Goal: Task Accomplishment & Management: Manage account settings

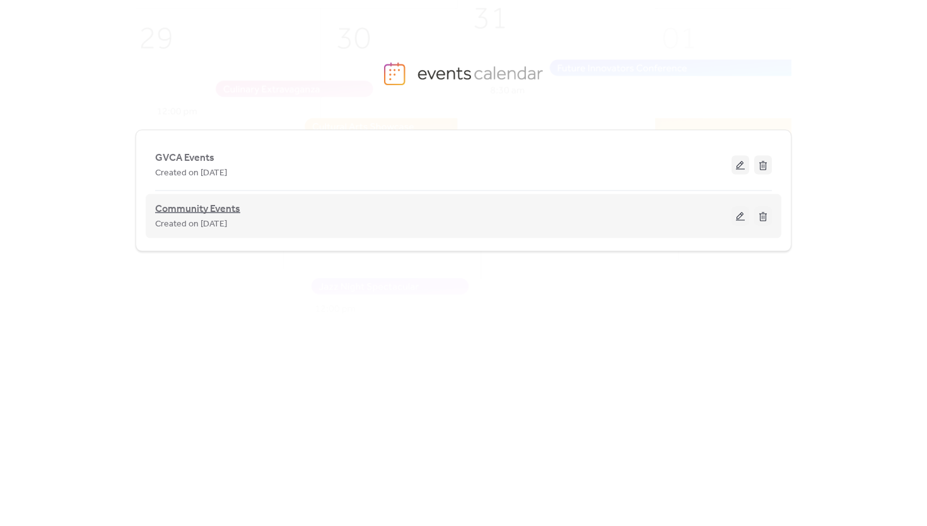
click at [204, 211] on span "Community Events" at bounding box center [197, 209] width 85 height 15
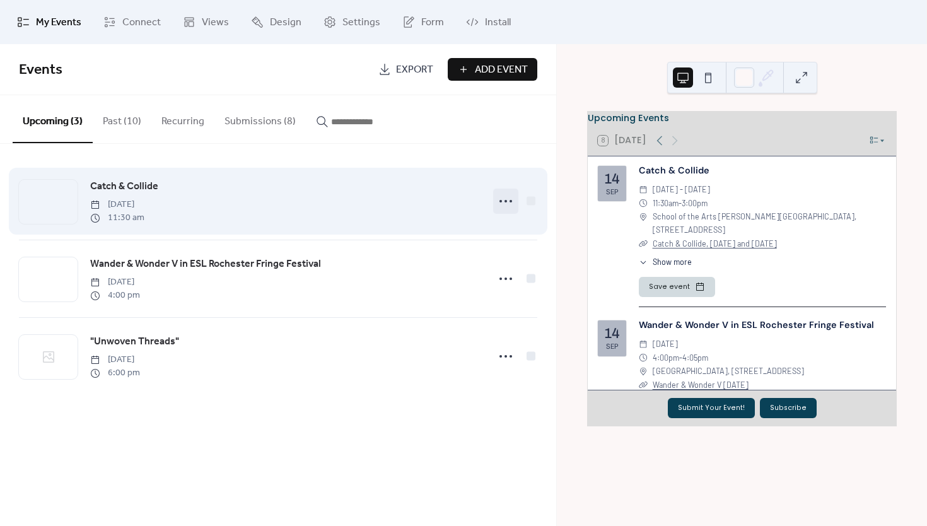
click at [504, 199] on icon at bounding box center [506, 201] width 20 height 20
click at [507, 197] on icon at bounding box center [506, 201] width 20 height 20
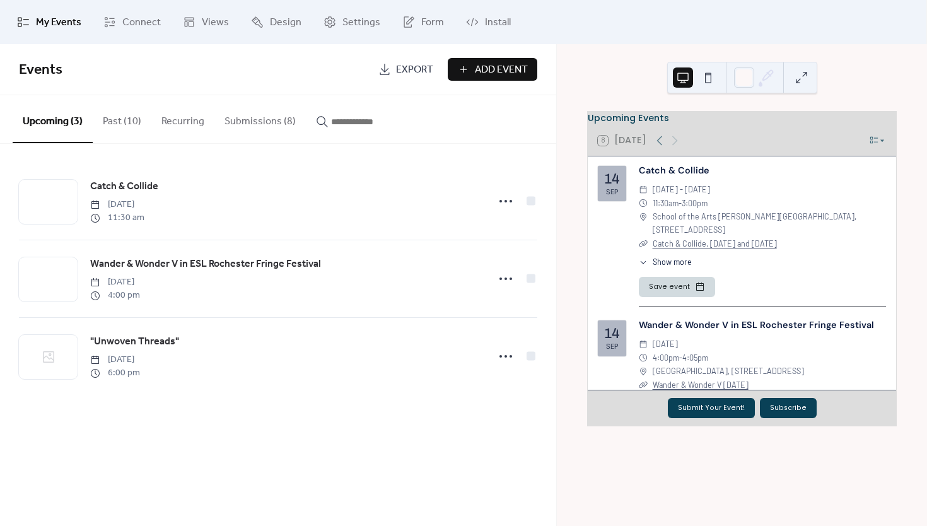
click at [246, 122] on button "Submissions (8)" at bounding box center [259, 118] width 91 height 47
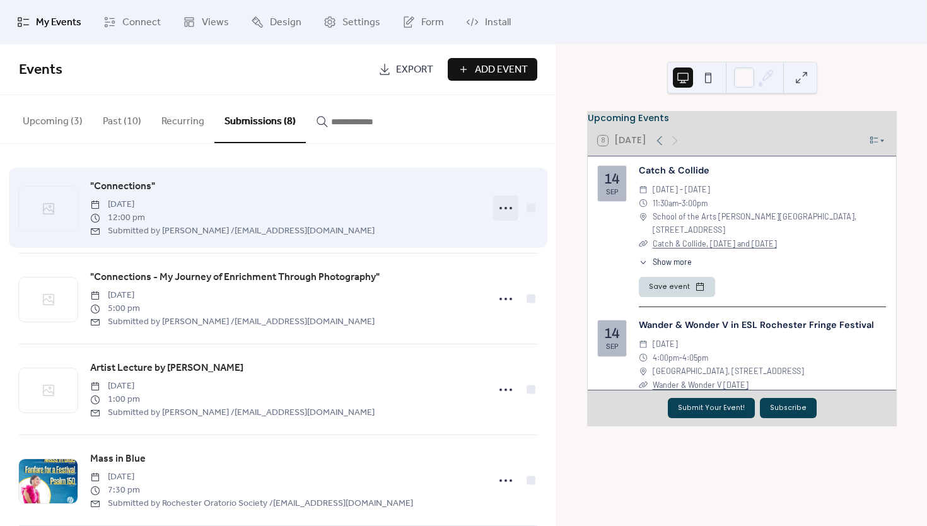
click at [498, 206] on icon at bounding box center [506, 208] width 20 height 20
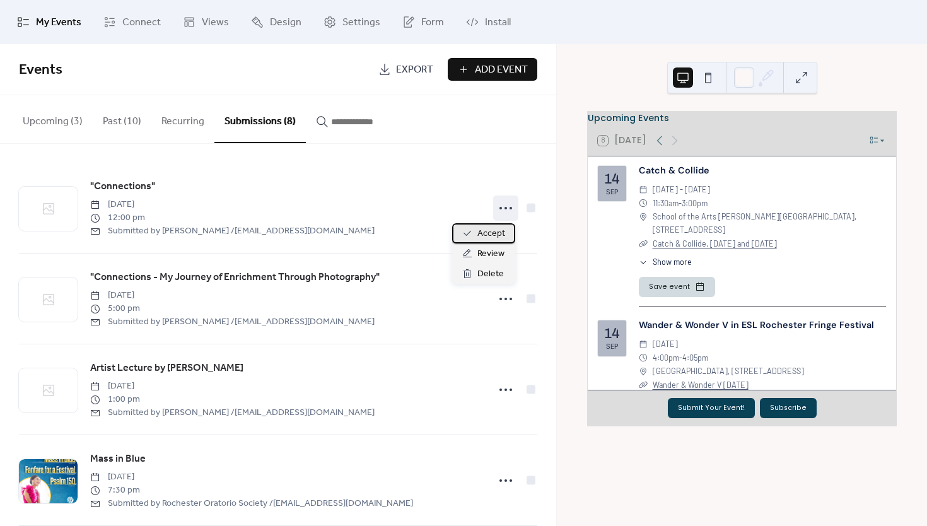
click at [489, 238] on span "Accept" at bounding box center [492, 233] width 28 height 15
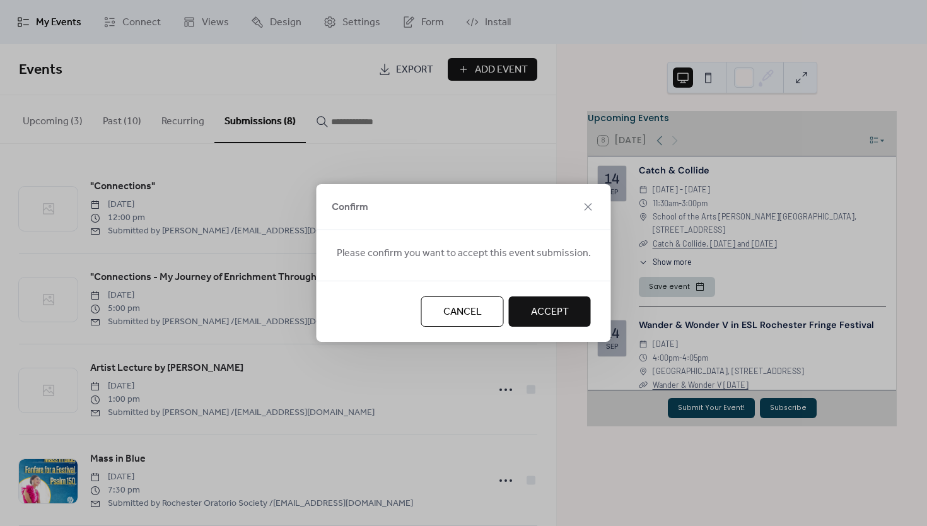
click at [523, 311] on button "Accept" at bounding box center [550, 311] width 82 height 30
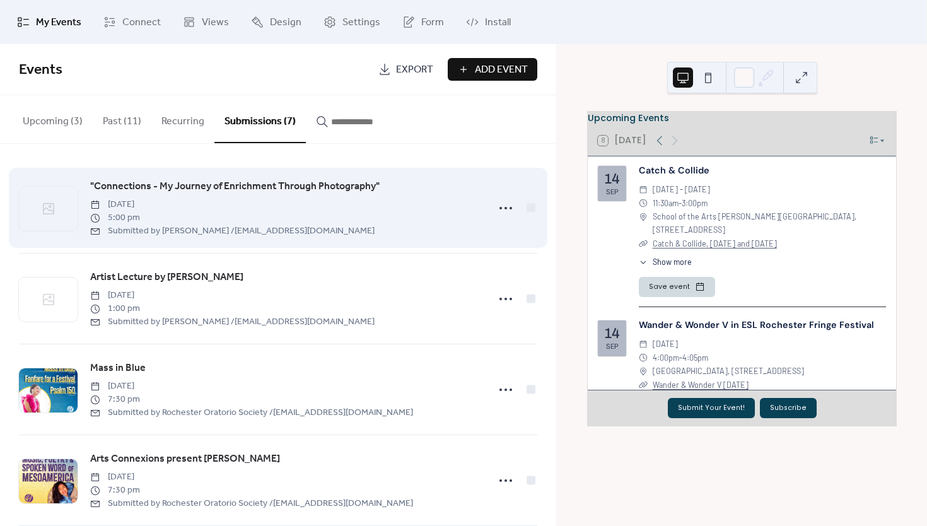
click at [488, 210] on div ""Connections - My Journey of Enrichment Through Photography" [DATE] 5:00 pm Sub…" at bounding box center [278, 208] width 519 height 90
click at [498, 210] on icon at bounding box center [506, 208] width 20 height 20
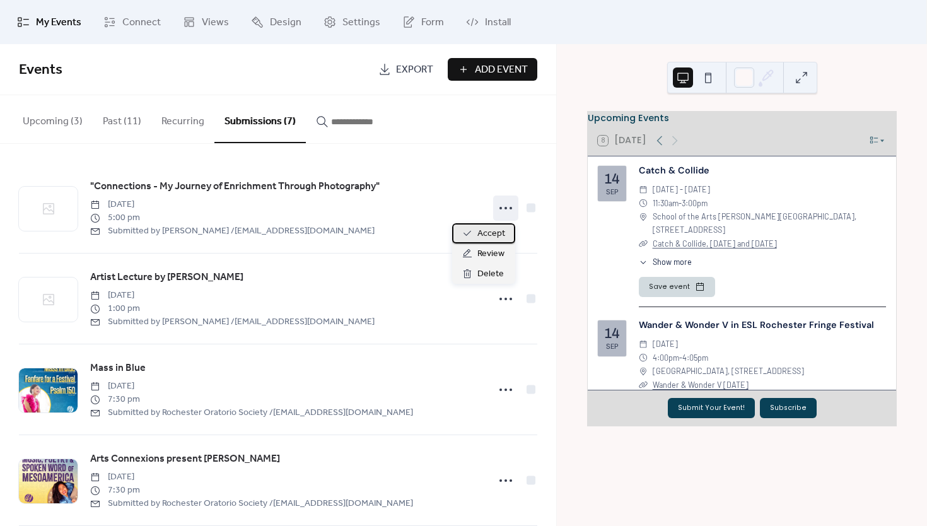
click at [493, 236] on span "Accept" at bounding box center [492, 233] width 28 height 15
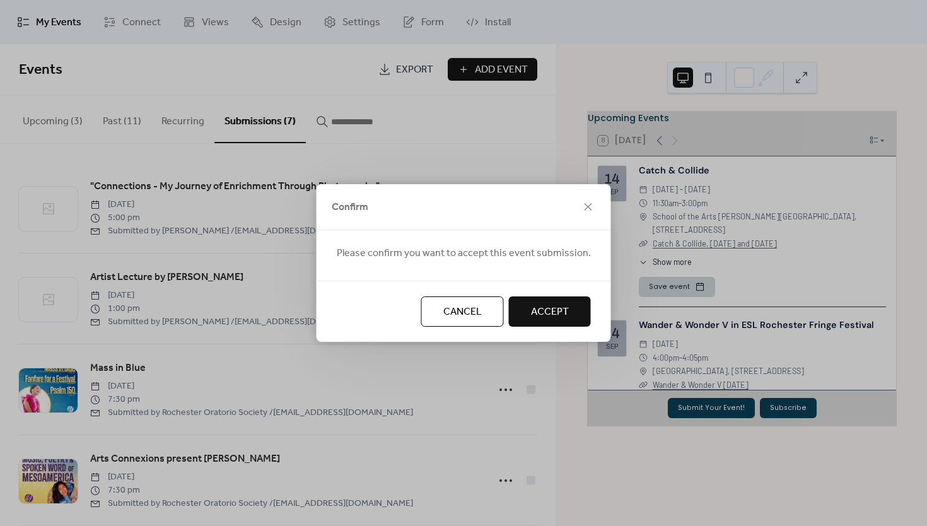
click at [535, 310] on span "Accept" at bounding box center [550, 312] width 38 height 15
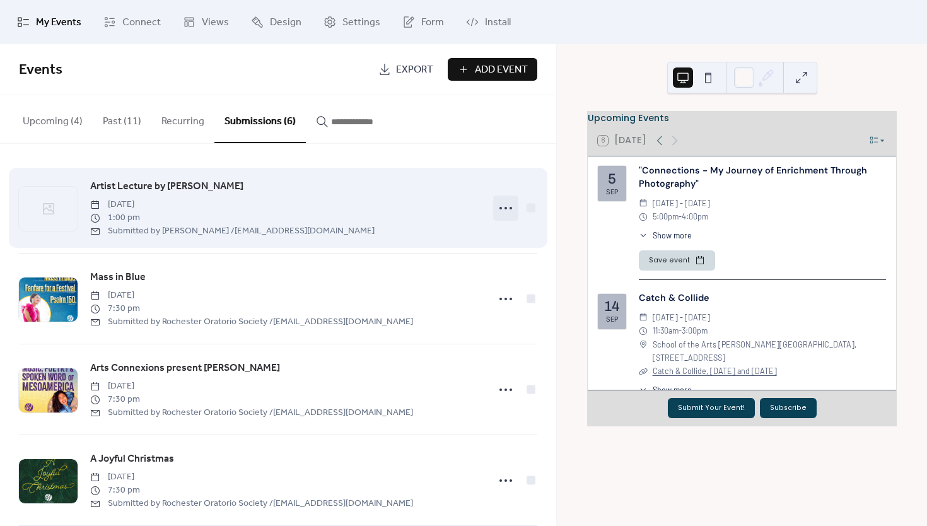
click at [505, 209] on circle at bounding box center [506, 208] width 3 height 3
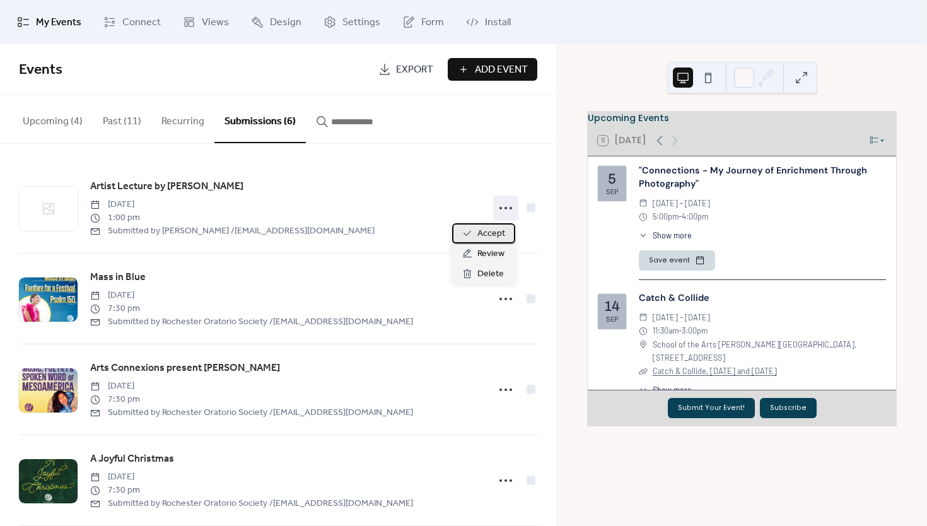
click at [501, 238] on span "Accept" at bounding box center [492, 233] width 28 height 15
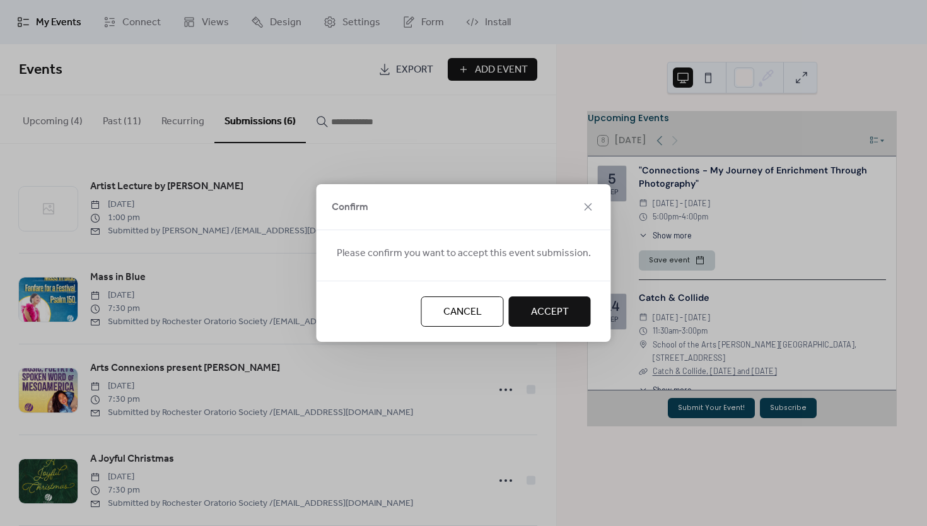
click at [563, 315] on span "Accept" at bounding box center [550, 312] width 38 height 15
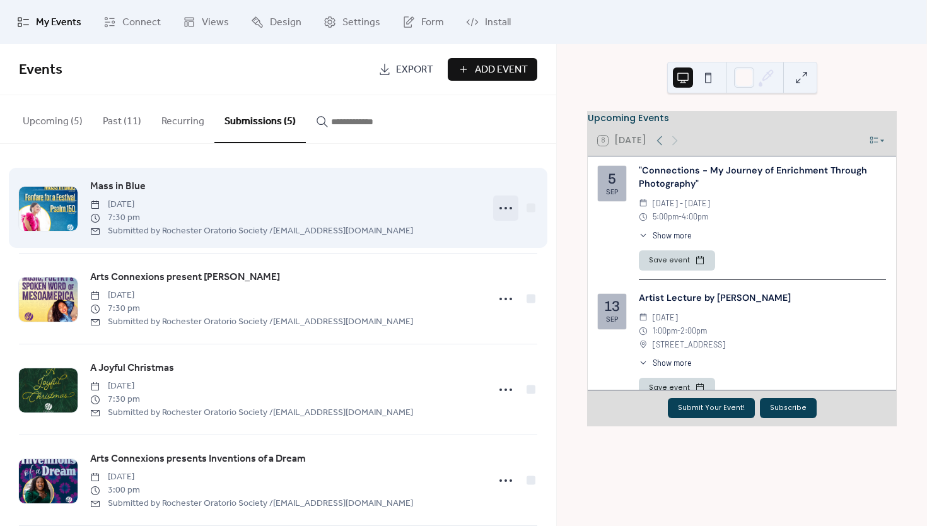
click at [503, 206] on icon at bounding box center [506, 208] width 20 height 20
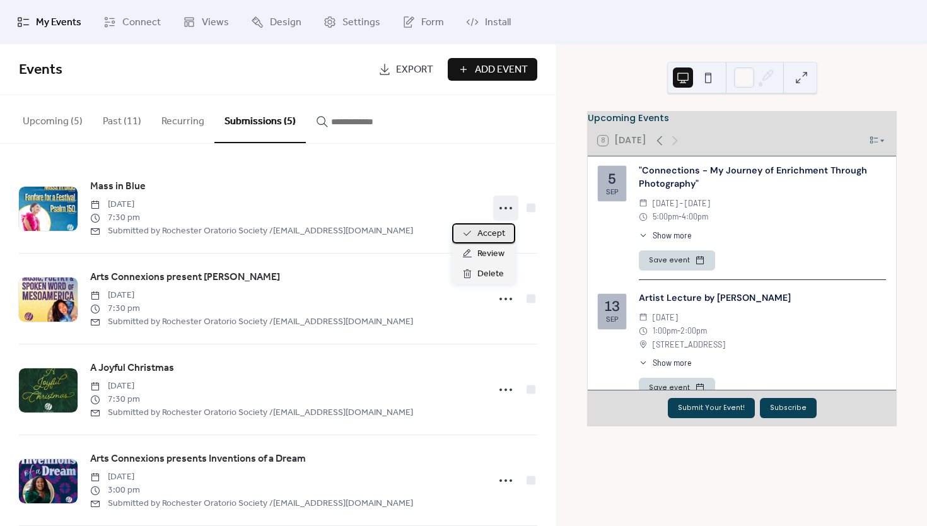
click at [496, 236] on span "Accept" at bounding box center [492, 233] width 28 height 15
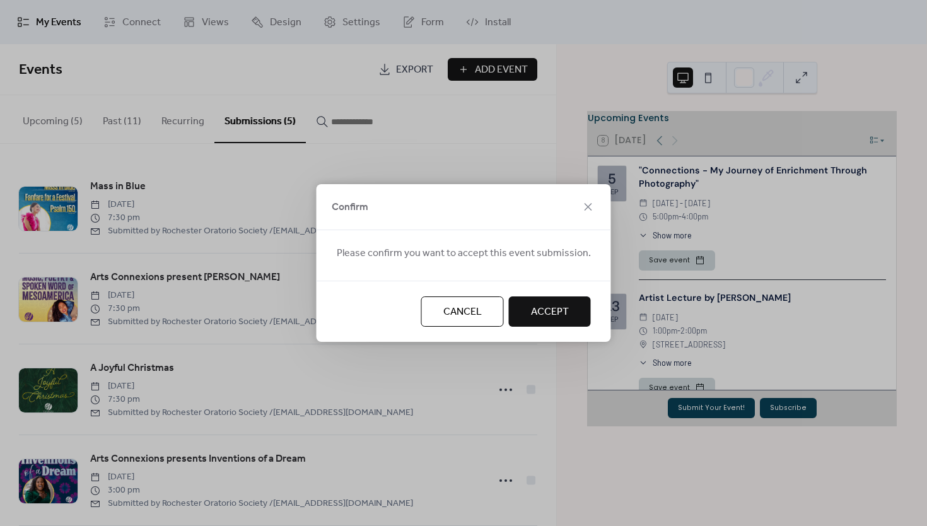
click at [563, 314] on span "Accept" at bounding box center [550, 312] width 38 height 15
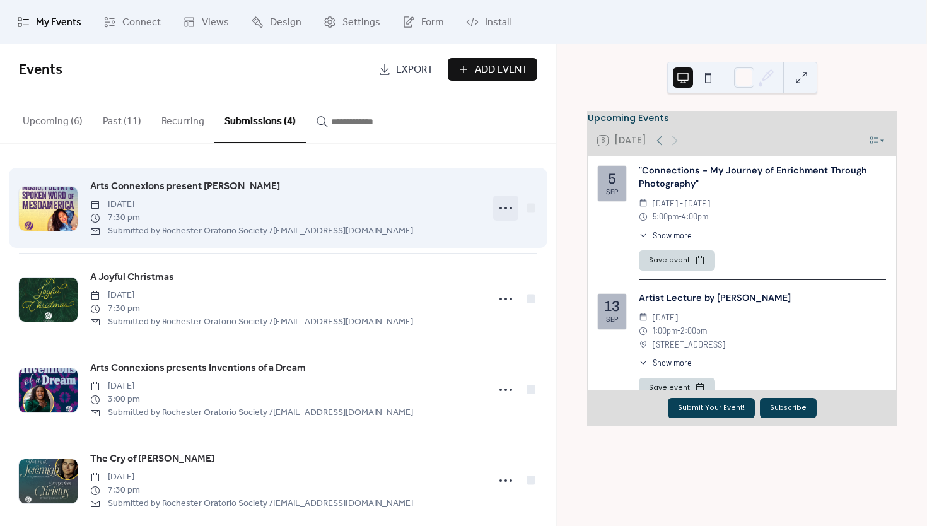
click at [497, 201] on icon at bounding box center [506, 208] width 20 height 20
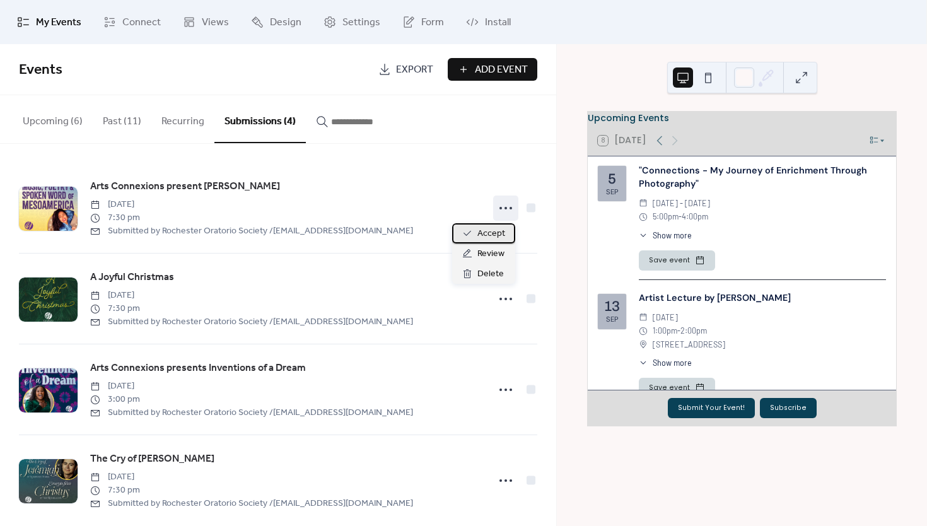
click at [503, 238] on span "Accept" at bounding box center [492, 233] width 28 height 15
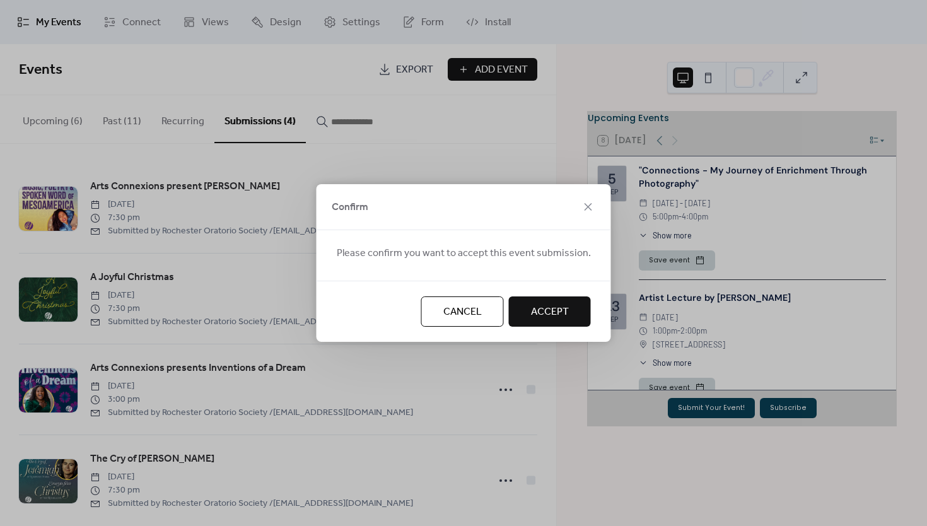
click at [534, 315] on span "Accept" at bounding box center [550, 312] width 38 height 15
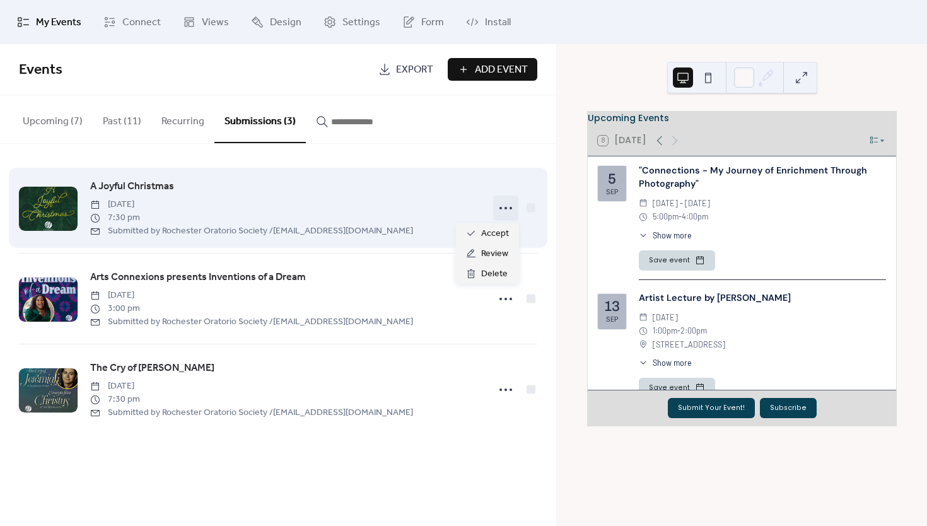
click at [503, 208] on icon at bounding box center [506, 208] width 20 height 20
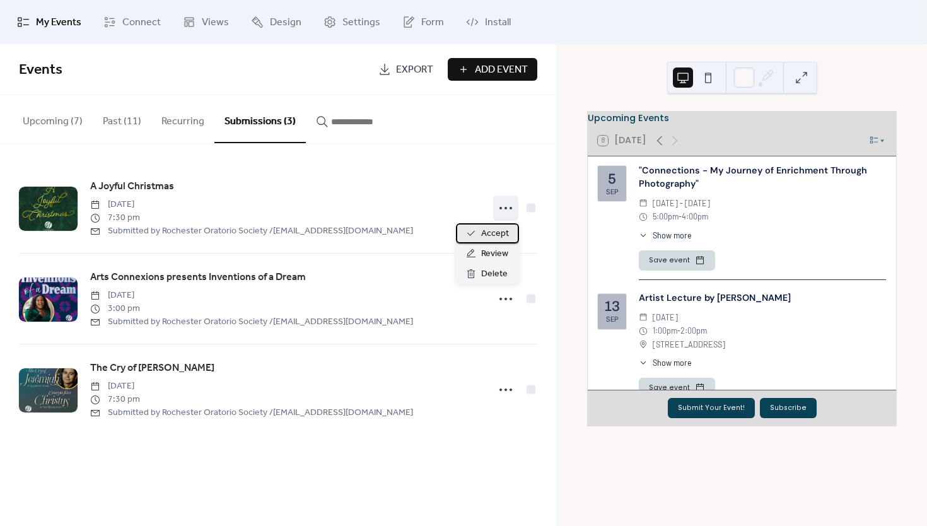
click at [500, 240] on span "Accept" at bounding box center [495, 233] width 28 height 15
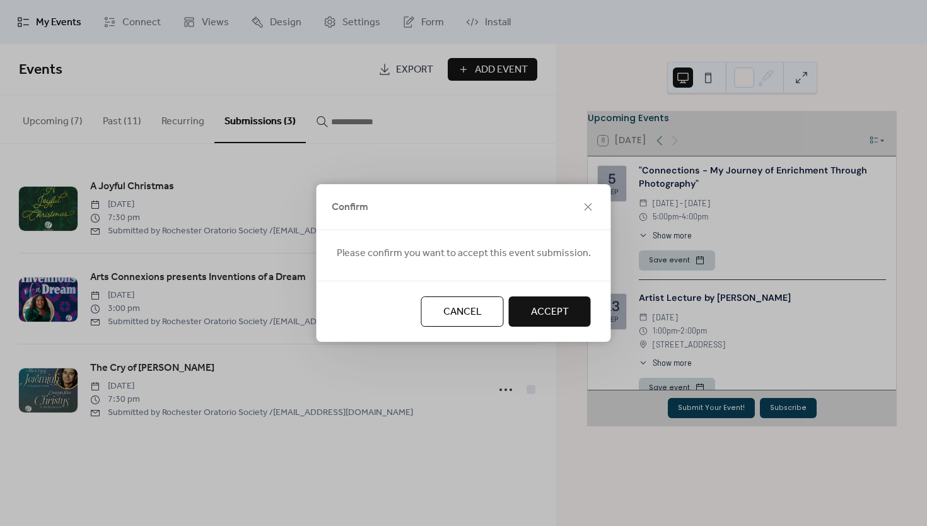
click at [536, 310] on span "Accept" at bounding box center [550, 312] width 38 height 15
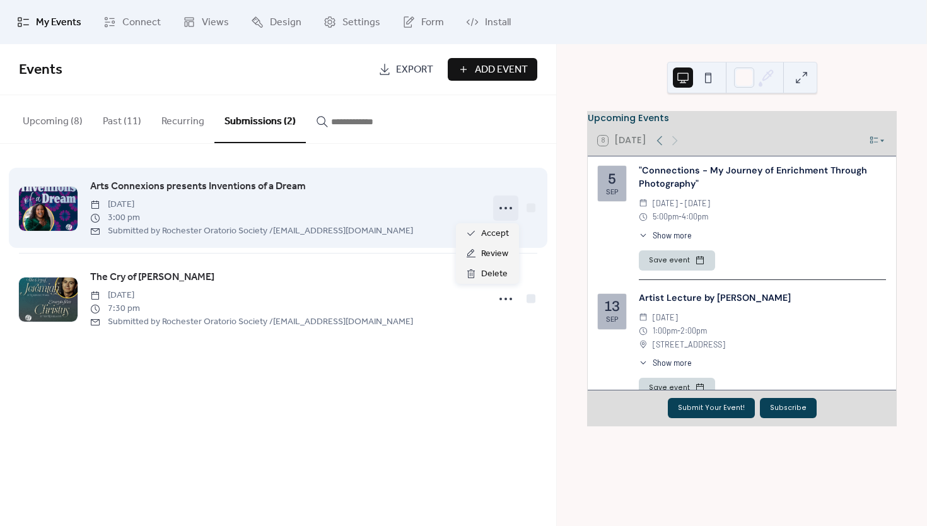
click at [500, 209] on circle at bounding box center [501, 208] width 3 height 3
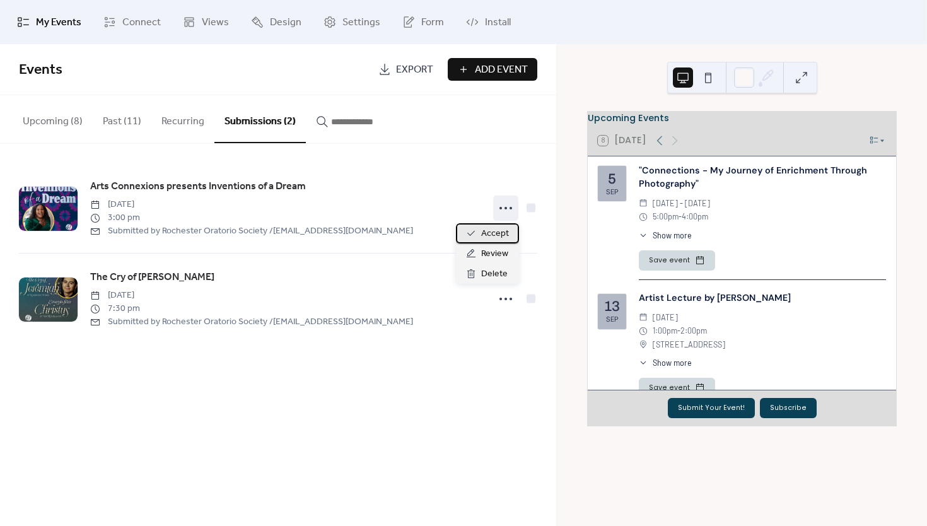
click at [495, 235] on span "Accept" at bounding box center [495, 233] width 28 height 15
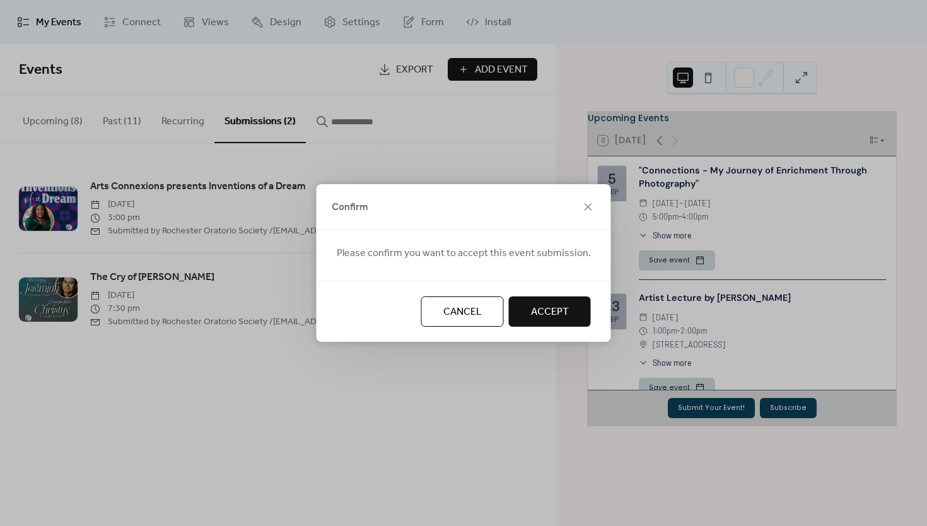
click at [531, 313] on span "Accept" at bounding box center [550, 312] width 38 height 15
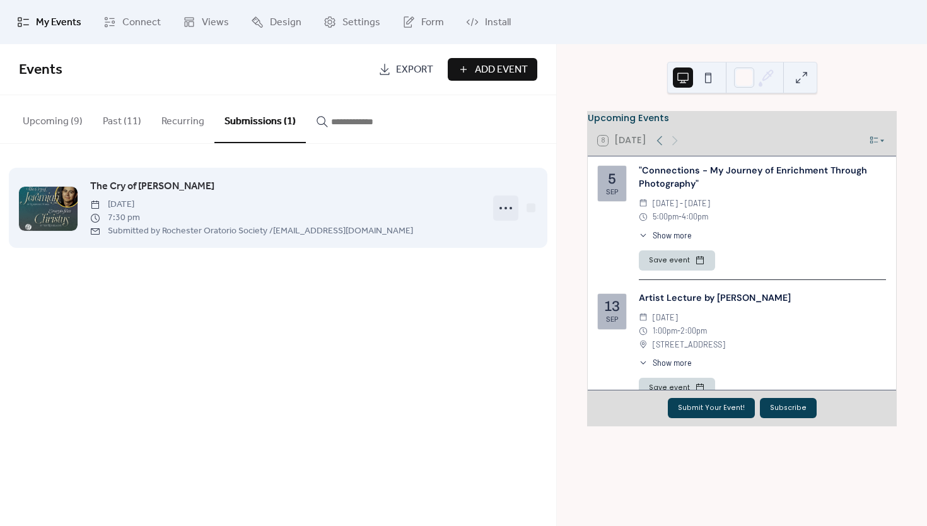
click at [503, 206] on icon at bounding box center [506, 208] width 20 height 20
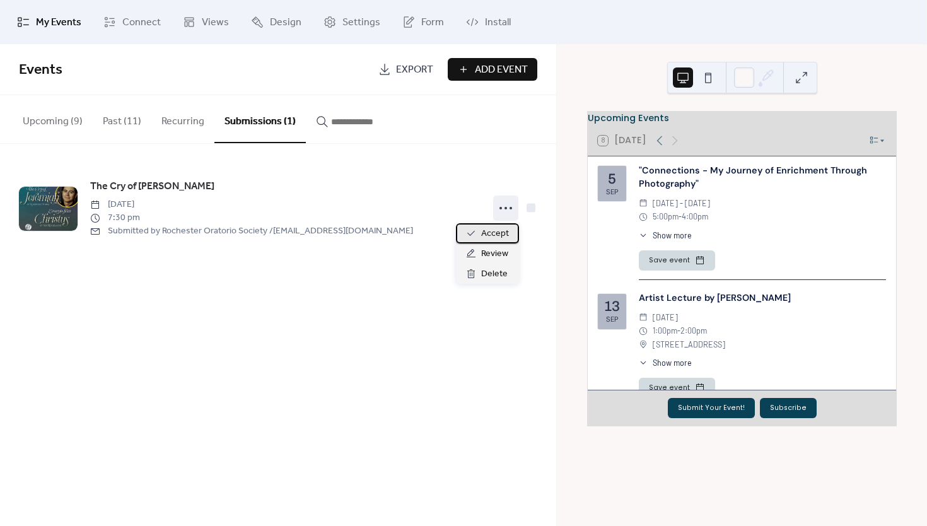
click at [491, 233] on span "Accept" at bounding box center [495, 233] width 28 height 15
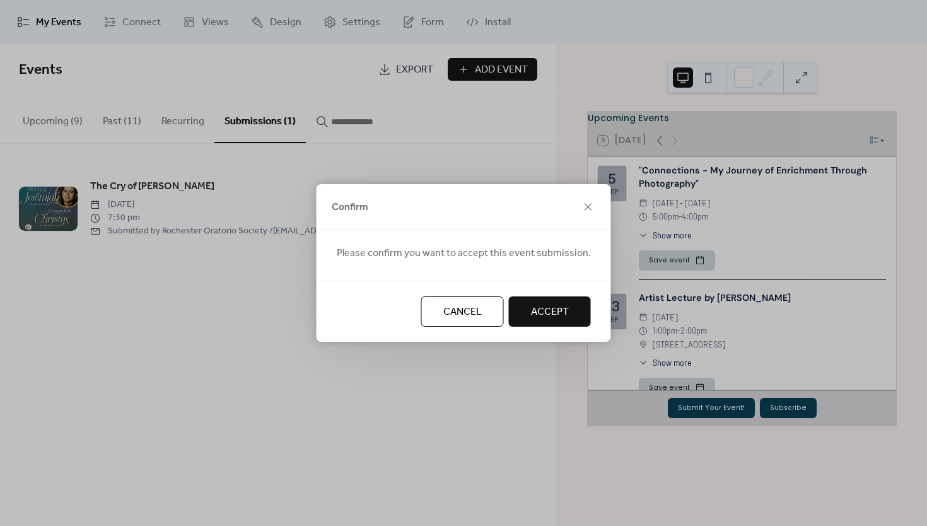
click at [541, 312] on span "Accept" at bounding box center [550, 312] width 38 height 15
